Goal: Task Accomplishment & Management: Manage account settings

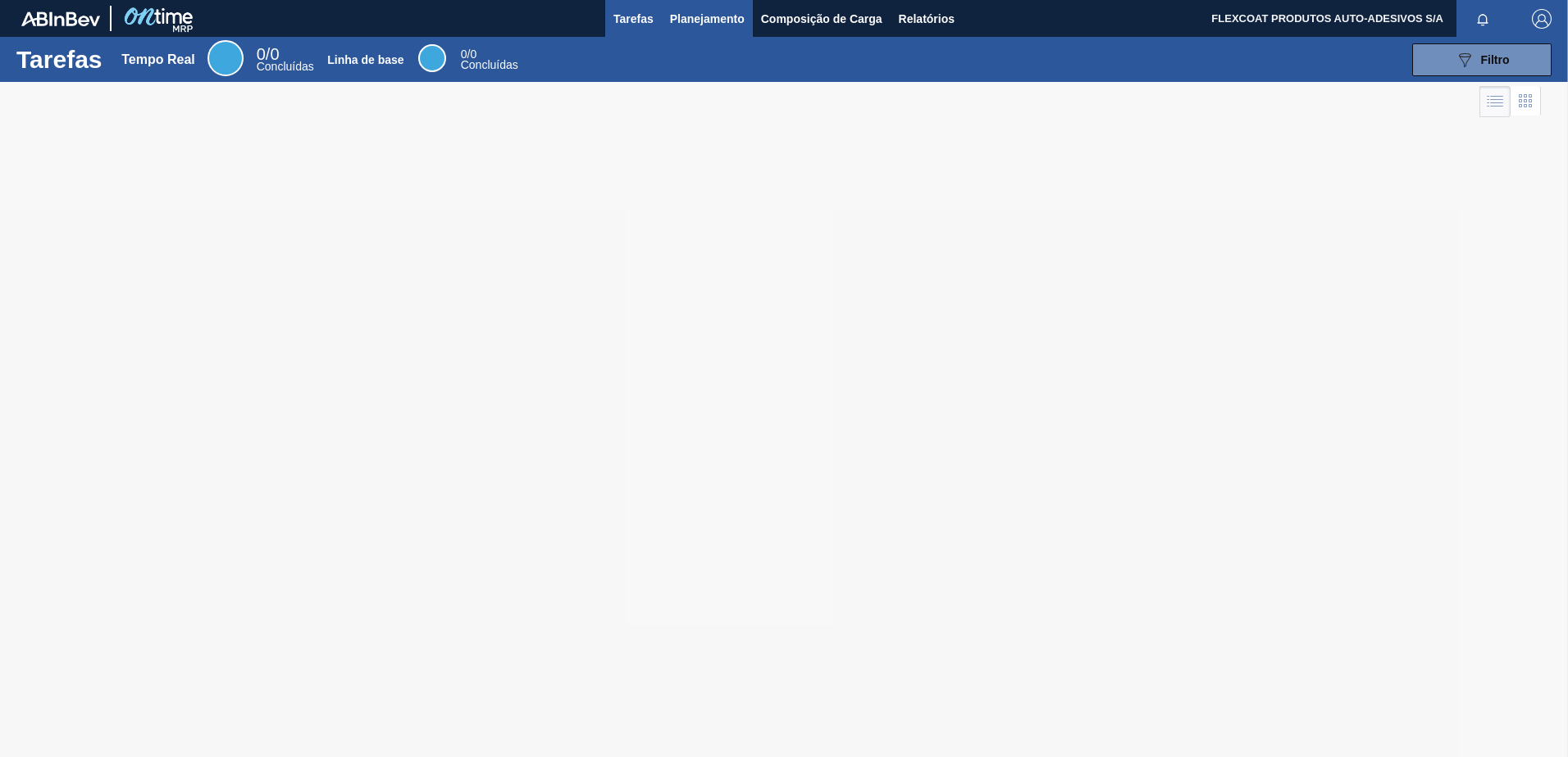
click at [700, 17] on span "Planejamento" at bounding box center [707, 19] width 75 height 20
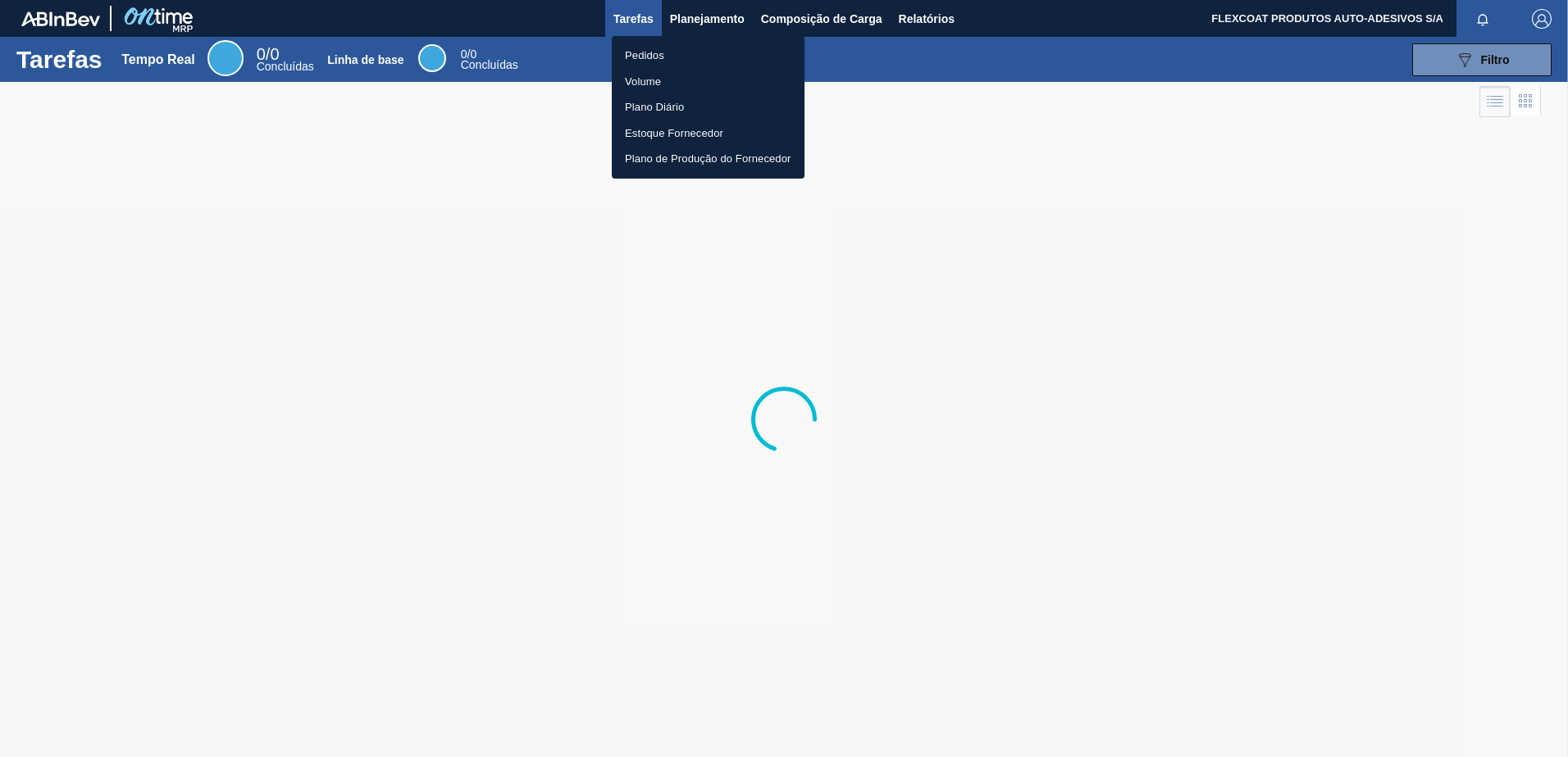
click at [636, 53] on li "Pedidos" at bounding box center [708, 56] width 192 height 26
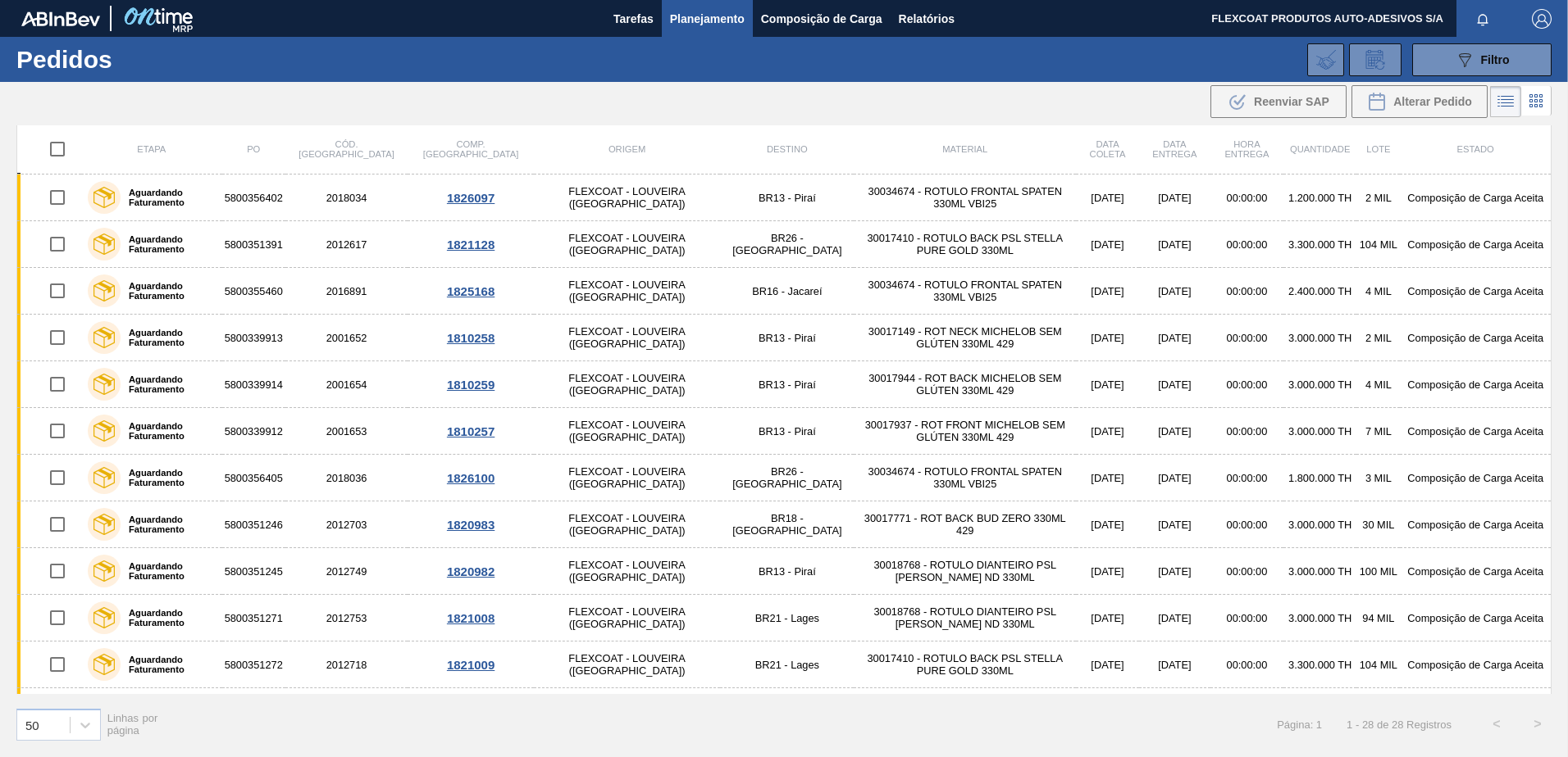
scroll to position [215, 0]
